Goal: Transaction & Acquisition: Purchase product/service

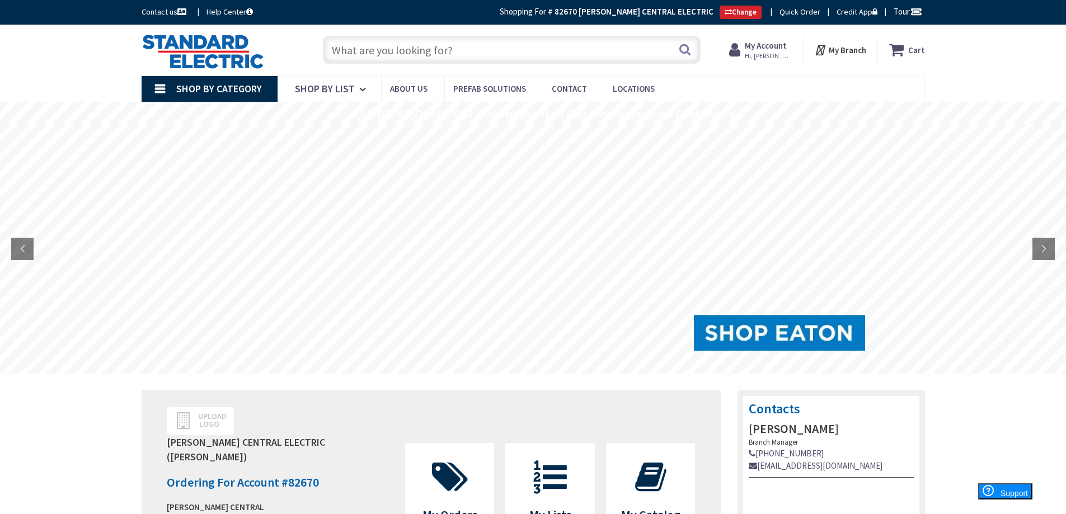
click at [387, 57] on input "text" at bounding box center [512, 50] width 378 height 28
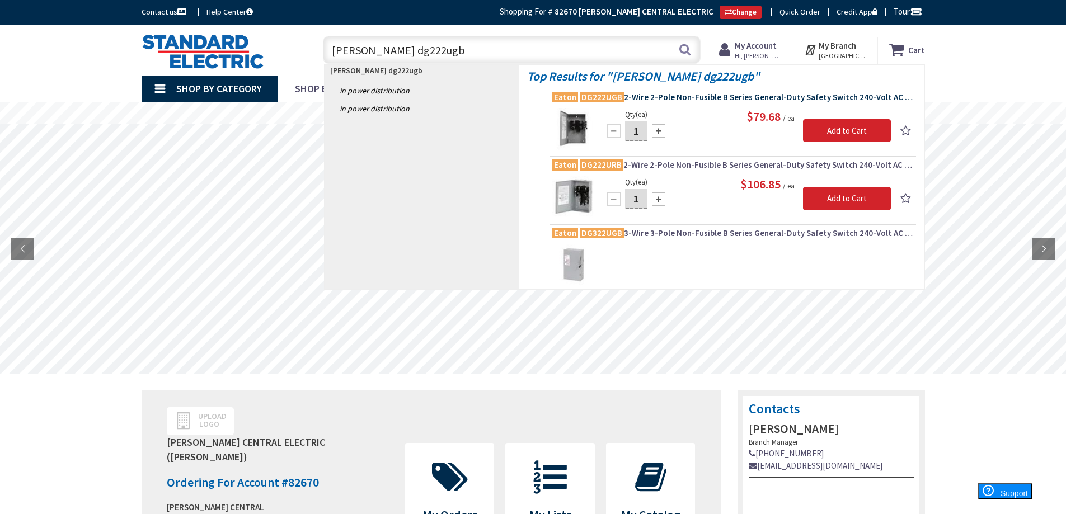
type input "[PERSON_NAME] dg222ugb"
click at [644, 101] on span "[PERSON_NAME] DG222UGB 2-Wire 2-Pole Non-Fusible B Series General-Duty Safety S…" at bounding box center [732, 97] width 361 height 11
